Goal: Information Seeking & Learning: Learn about a topic

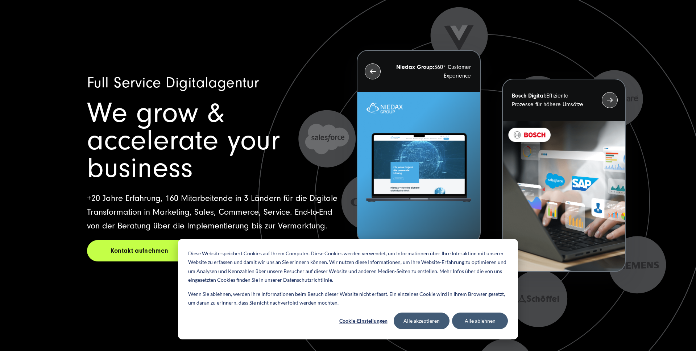
scroll to position [32, 0]
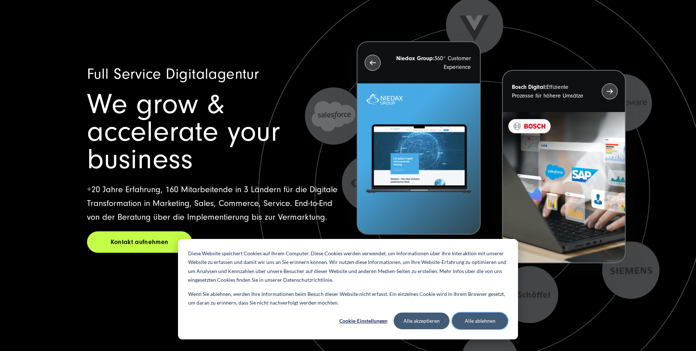
click at [473, 324] on button "Alle ablehnen" at bounding box center [480, 320] width 56 height 17
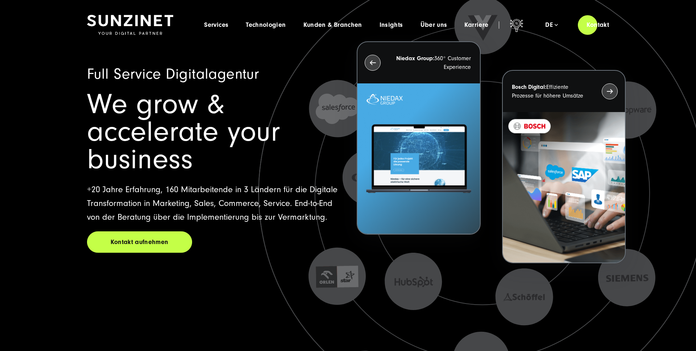
scroll to position [0, 0]
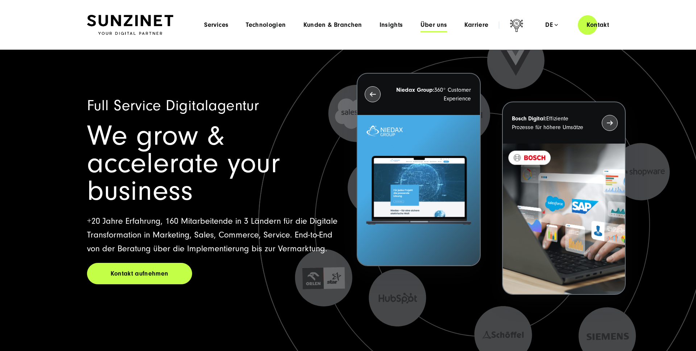
click at [432, 23] on span "Über uns" at bounding box center [433, 24] width 27 height 7
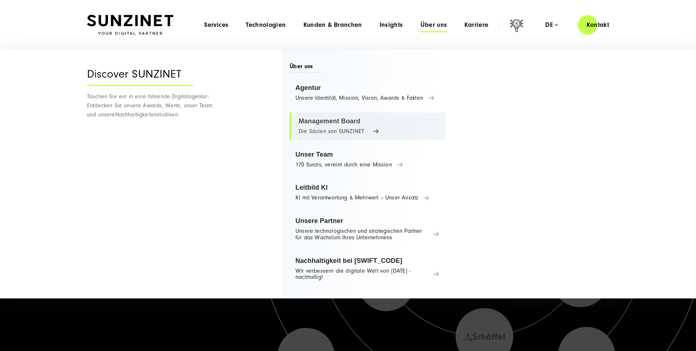
click at [340, 128] on link "Management Board Die Säulen von SUNZINET" at bounding box center [367, 126] width 155 height 28
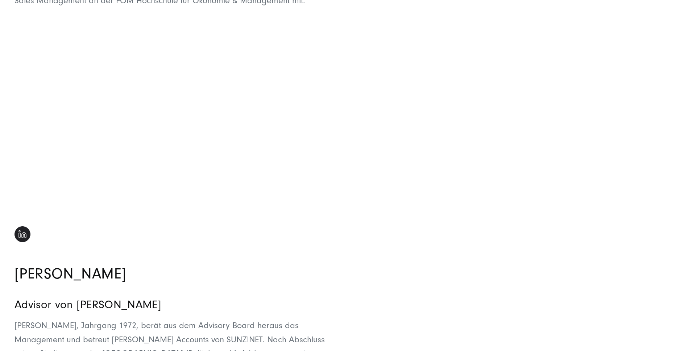
scroll to position [1424, 0]
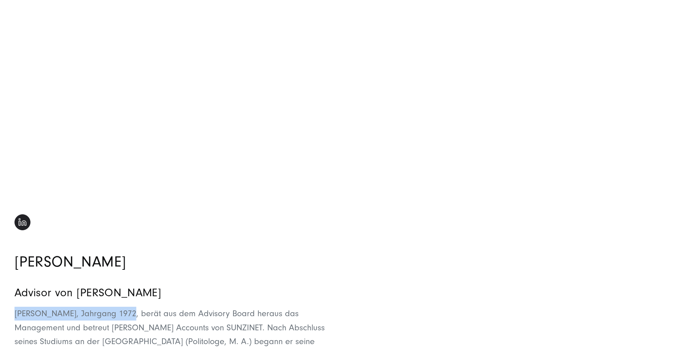
drag, startPoint x: 16, startPoint y: 299, endPoint x: 119, endPoint y: 297, distance: 102.6
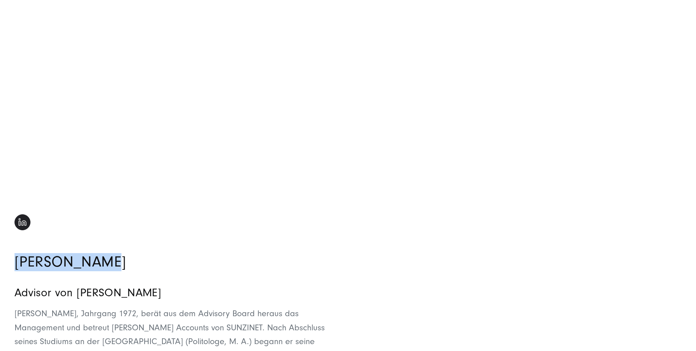
drag, startPoint x: 14, startPoint y: 252, endPoint x: 114, endPoint y: 249, distance: 99.4
click at [114, 253] on h2 "Alex Gruhler" at bounding box center [170, 262] width 312 height 18
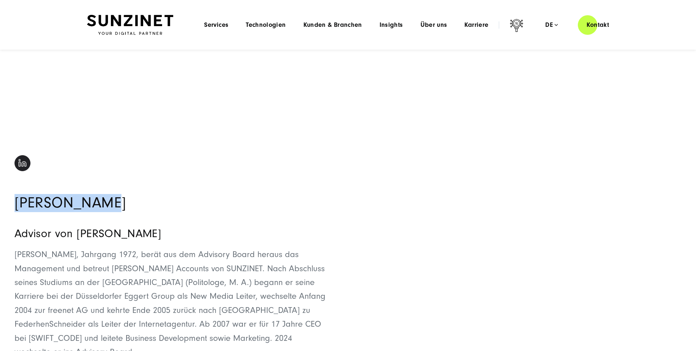
scroll to position [1483, 0]
click at [132, 199] on div "Alex Gruhler Advisor von SUNZINET Alex Gruhler, Jahrgang 1972, berät aus dem Ad…" at bounding box center [170, 258] width 312 height 204
drag, startPoint x: 96, startPoint y: 189, endPoint x: 44, endPoint y: 187, distance: 51.9
click at [44, 195] on h2 "Alex Gruhler" at bounding box center [170, 204] width 312 height 18
click at [67, 195] on h2 "Alex Gruhler" at bounding box center [170, 204] width 312 height 18
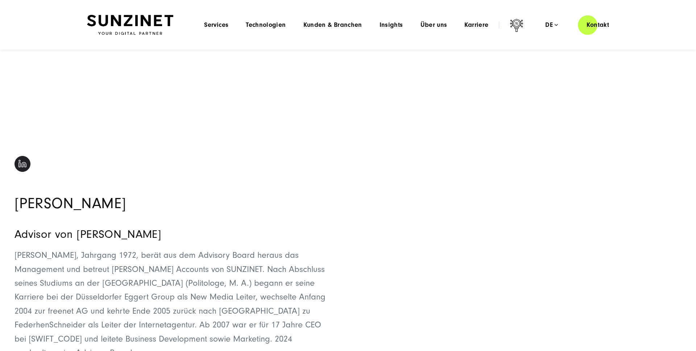
click at [67, 195] on h2 "Alex Gruhler" at bounding box center [170, 204] width 312 height 18
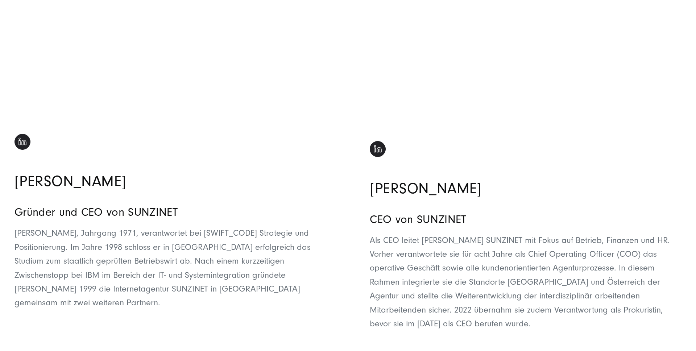
scroll to position [258, 0]
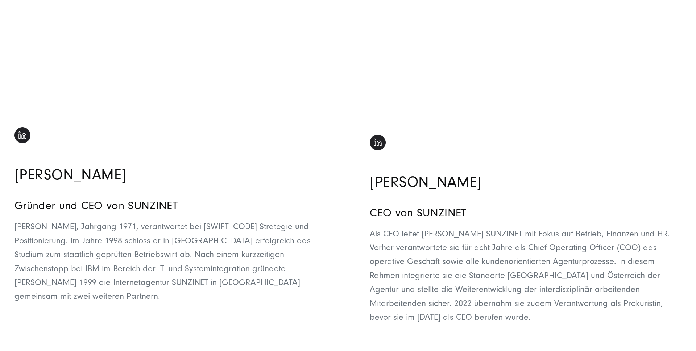
click at [443, 175] on h2 "Theresa Gruhler" at bounding box center [526, 182] width 312 height 18
click at [508, 173] on h2 "Theresa Gruhler" at bounding box center [526, 182] width 312 height 18
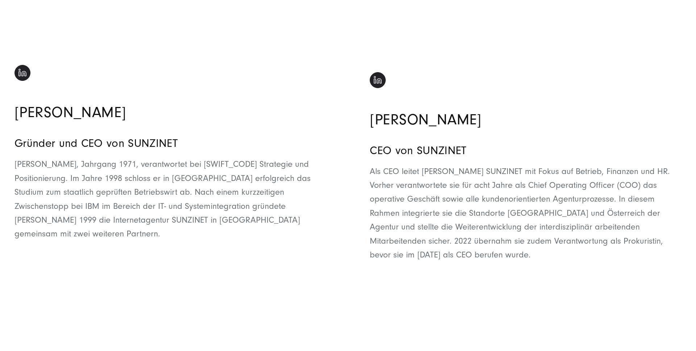
scroll to position [331, 0]
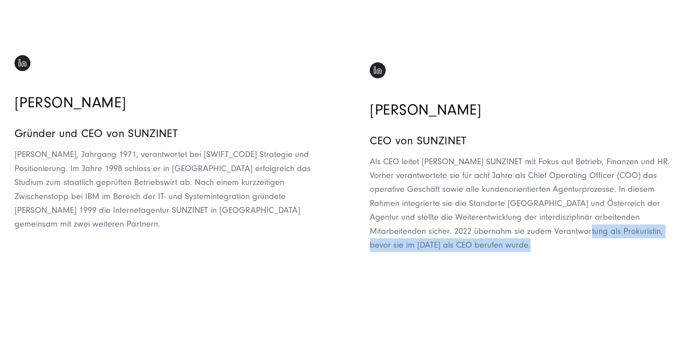
drag, startPoint x: 535, startPoint y: 221, endPoint x: 572, endPoint y: 235, distance: 39.7
click at [572, 235] on p "Als CEO leitet Theresa Gruhler SUNZINET mit Fokus auf Betrieb, Finanzen und HR.…" at bounding box center [526, 204] width 312 height 98
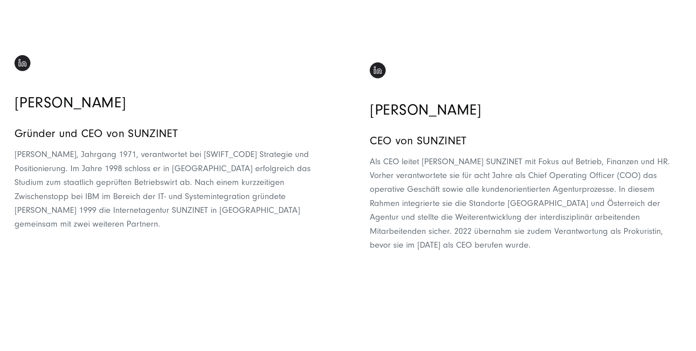
click at [544, 190] on p "Als CEO leitet Theresa Gruhler SUNZINET mit Fokus auf Betrieb, Finanzen und HR.…" at bounding box center [526, 204] width 312 height 98
drag, startPoint x: 525, startPoint y: 176, endPoint x: 585, endPoint y: 179, distance: 59.9
click at [585, 179] on p "Als CEO leitet Theresa Gruhler SUNZINET mit Fokus auf Betrieb, Finanzen und HR.…" at bounding box center [526, 204] width 312 height 98
drag, startPoint x: 522, startPoint y: 166, endPoint x: 612, endPoint y: 172, distance: 90.1
click at [612, 172] on p "Als CEO leitet Theresa Gruhler SUNZINET mit Fokus auf Betrieb, Finanzen und HR.…" at bounding box center [526, 204] width 312 height 98
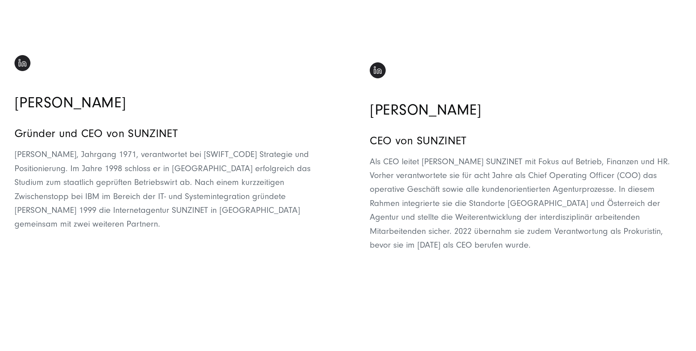
click at [571, 181] on p "Als CEO leitet Theresa Gruhler SUNZINET mit Fokus auf Betrieb, Finanzen und HR.…" at bounding box center [526, 204] width 312 height 98
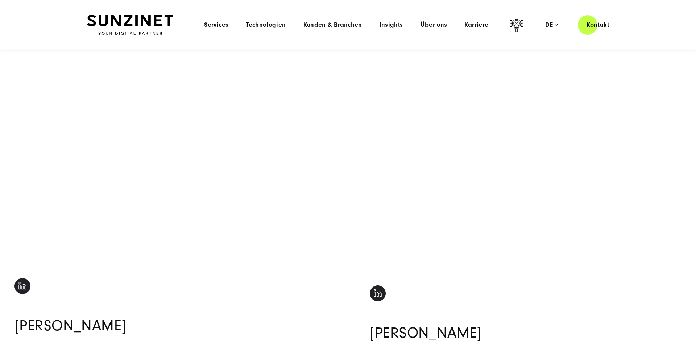
scroll to position [0, 0]
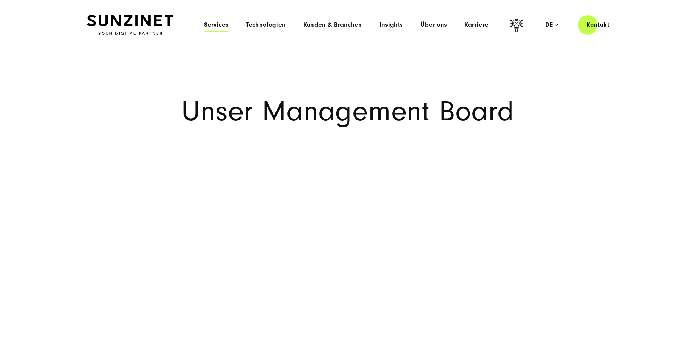
click at [217, 26] on span "Services" at bounding box center [216, 24] width 24 height 7
